Goal: Task Accomplishment & Management: Use online tool/utility

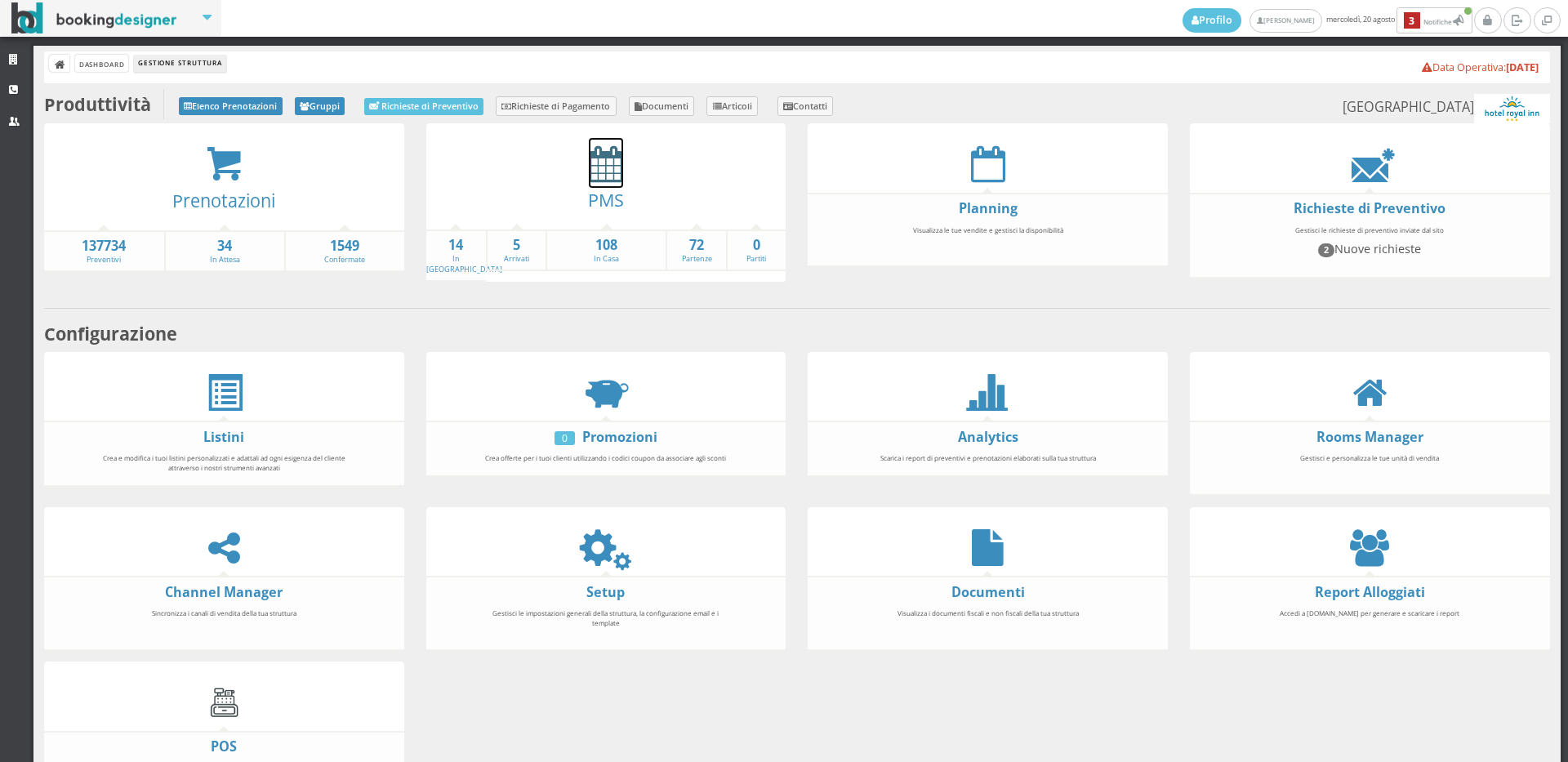
click at [605, 177] on icon at bounding box center [605, 164] width 34 height 37
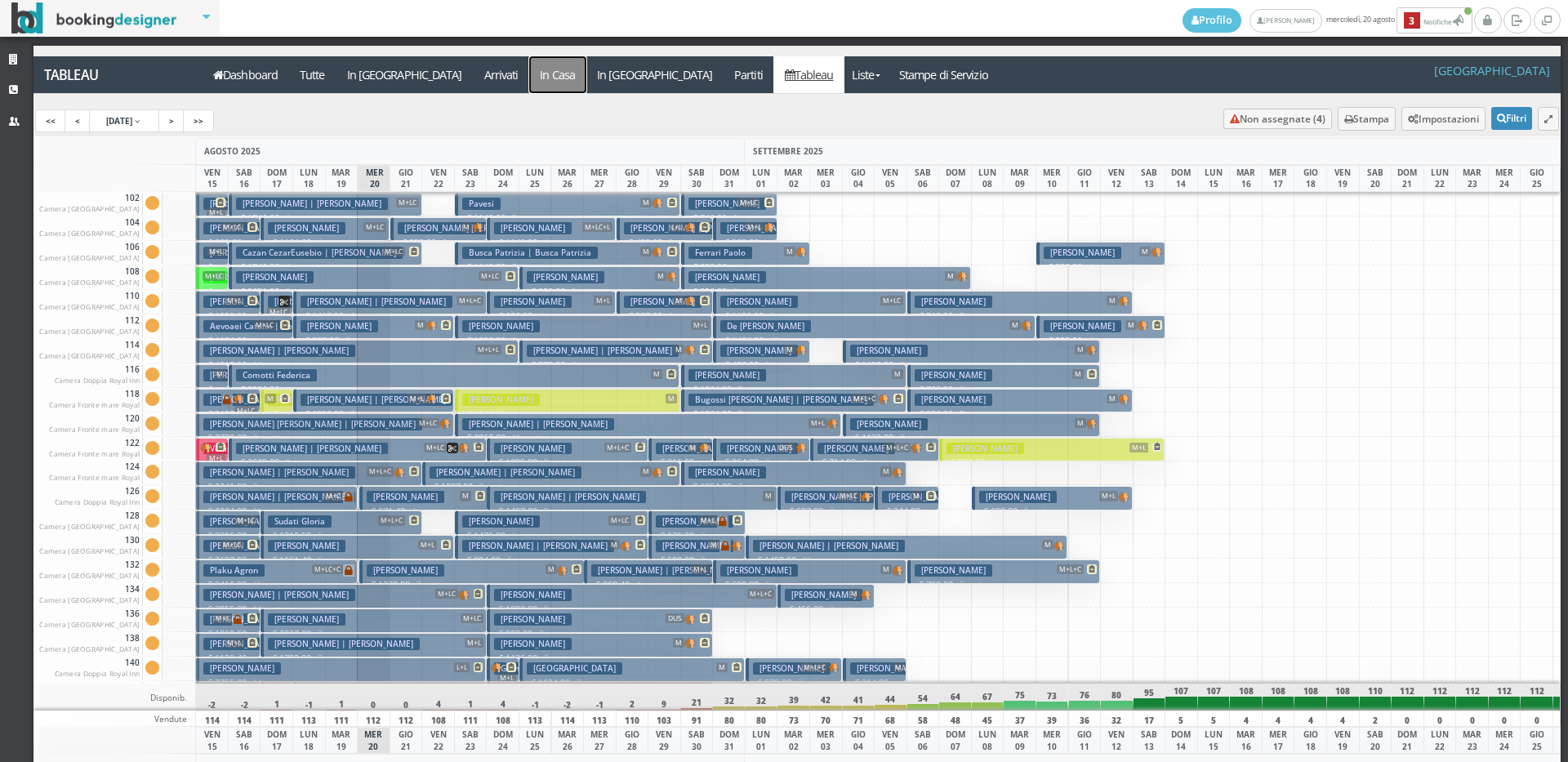
click at [529, 72] on a=pms-instay-reservations"] "In Casa" at bounding box center [558, 75] width 57 height 37
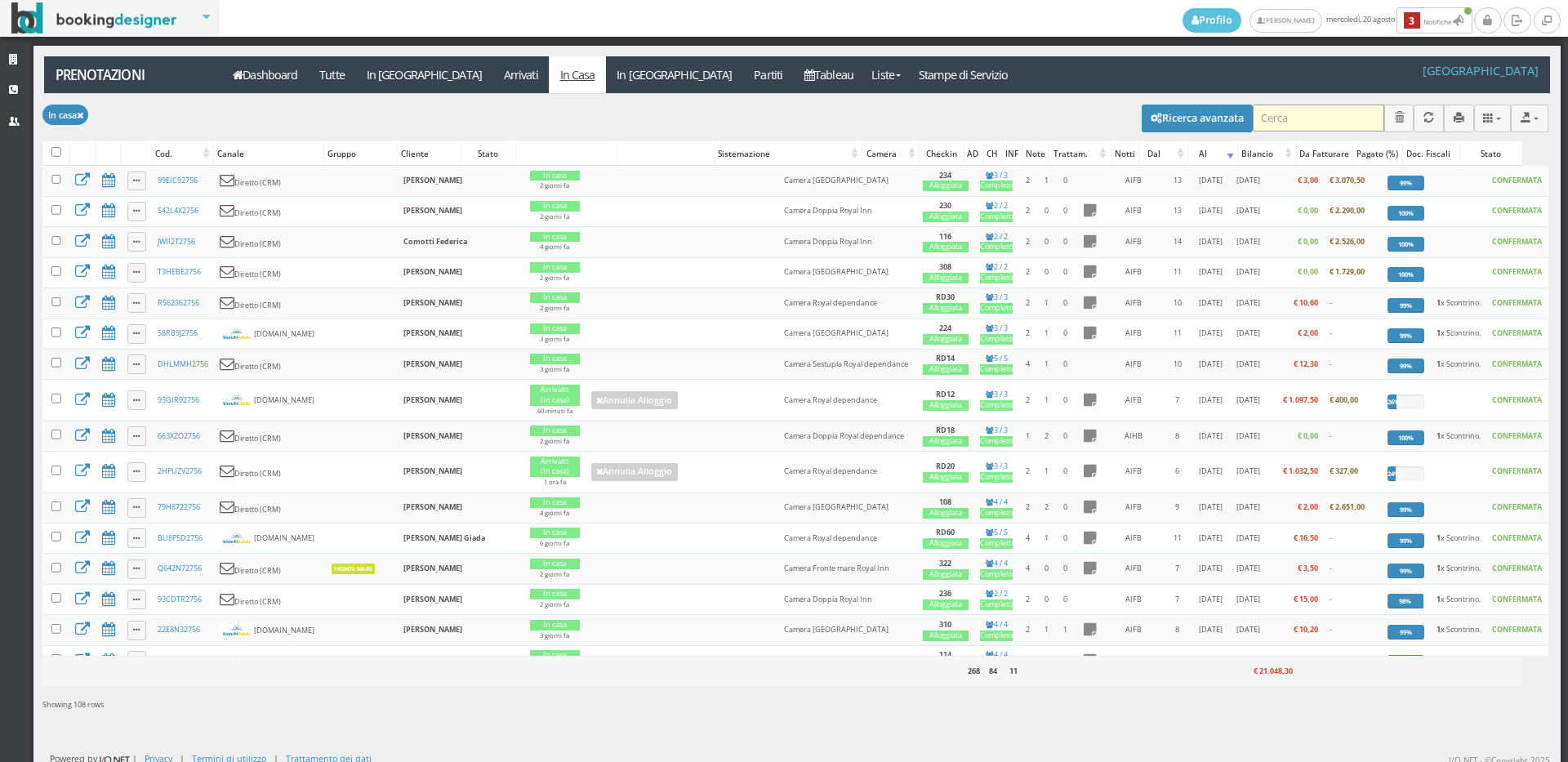
click at [1265, 116] on input "search" at bounding box center [1319, 118] width 132 height 27
type input "morello"
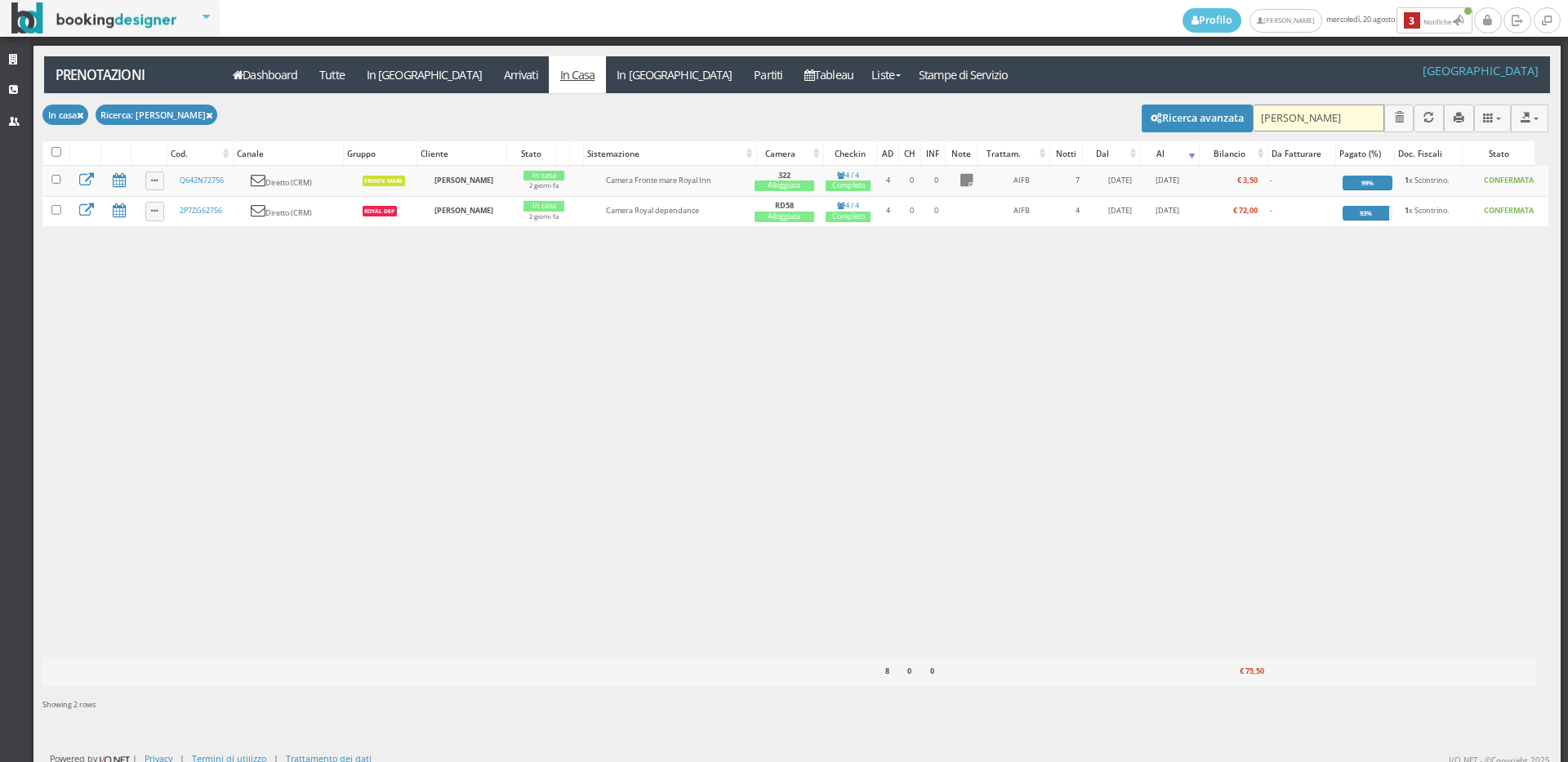
click at [1286, 117] on input "morello" at bounding box center [1319, 118] width 132 height 27
